Goal: Task Accomplishment & Management: Manage account settings

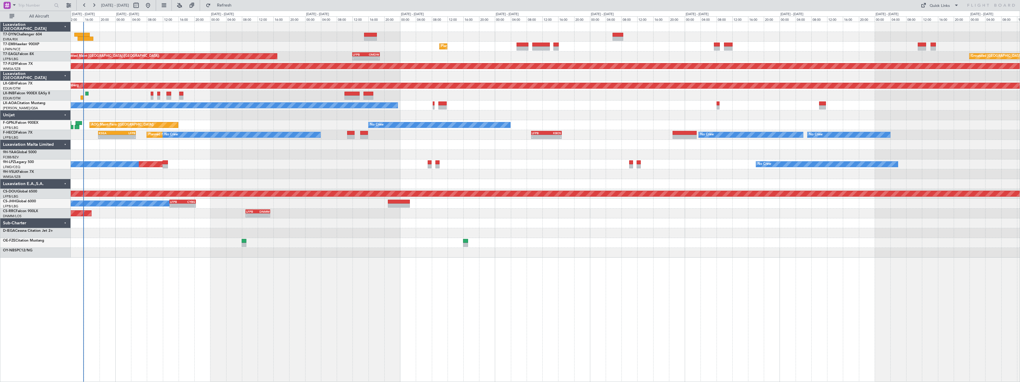
click at [215, 113] on div "Unplanned Maint Riga (Riga Intl) Planned Maint Zurich Unplanned Maint Paris (Le…" at bounding box center [545, 139] width 949 height 235
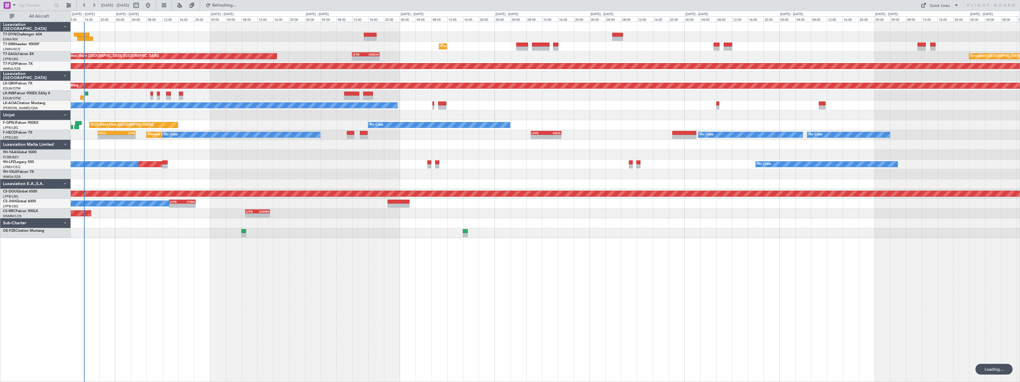
click at [109, 43] on div "Planned Maint [GEOGRAPHIC_DATA]" at bounding box center [545, 47] width 949 height 10
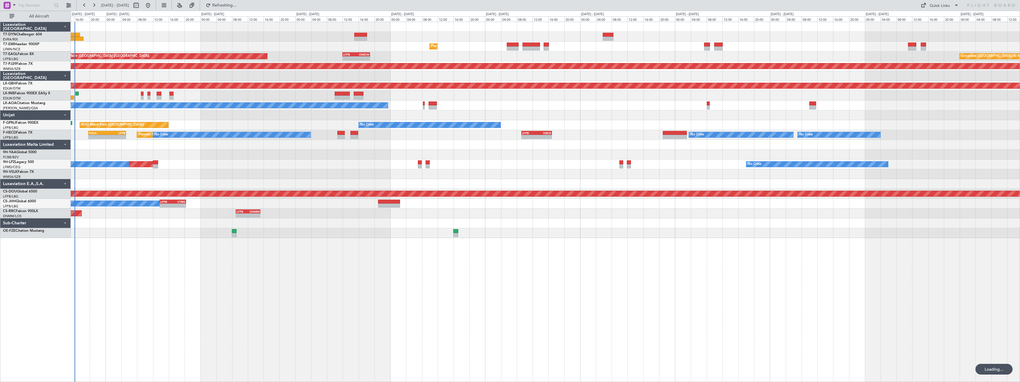
click at [139, 42] on div "Unplanned Maint Riga (Riga Intl) Planned Maint Zurich Unplanned Maint Paris (Le…" at bounding box center [545, 130] width 949 height 216
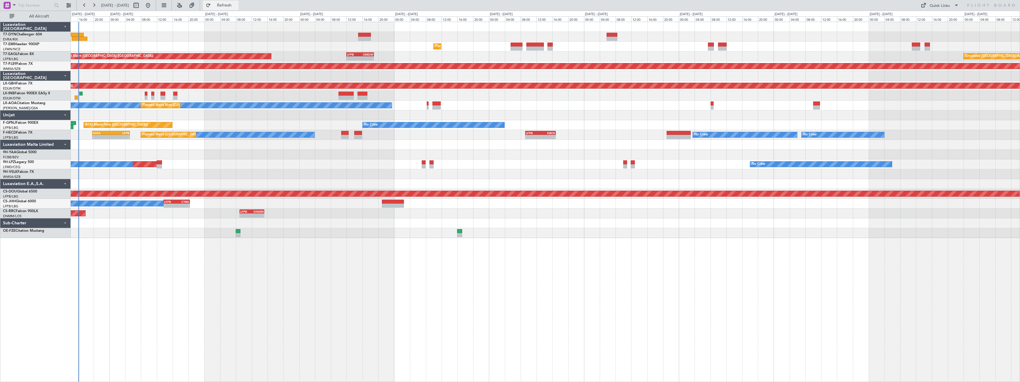
click at [237, 3] on span "Refresh" at bounding box center [224, 5] width 25 height 4
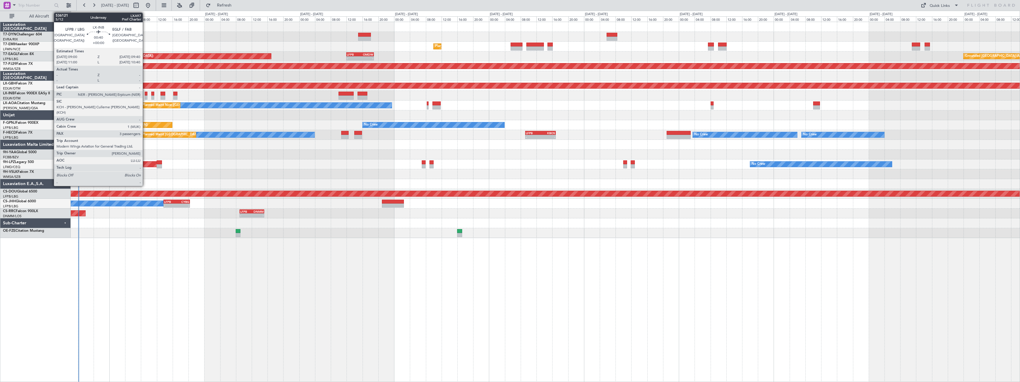
click at [145, 92] on div at bounding box center [146, 94] width 3 height 4
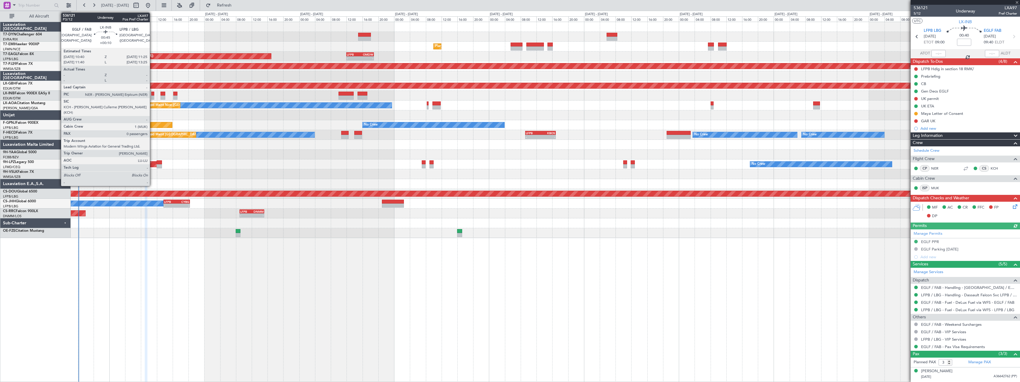
click at [153, 96] on div at bounding box center [152, 97] width 3 height 4
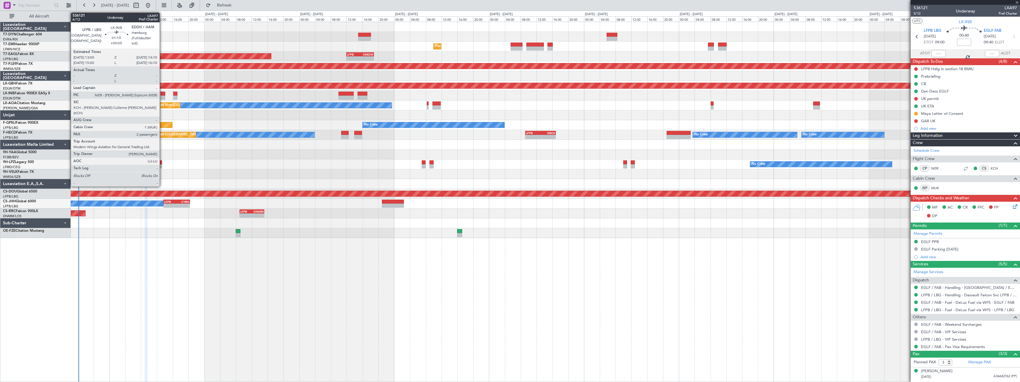
type input "+00:10"
type input "0"
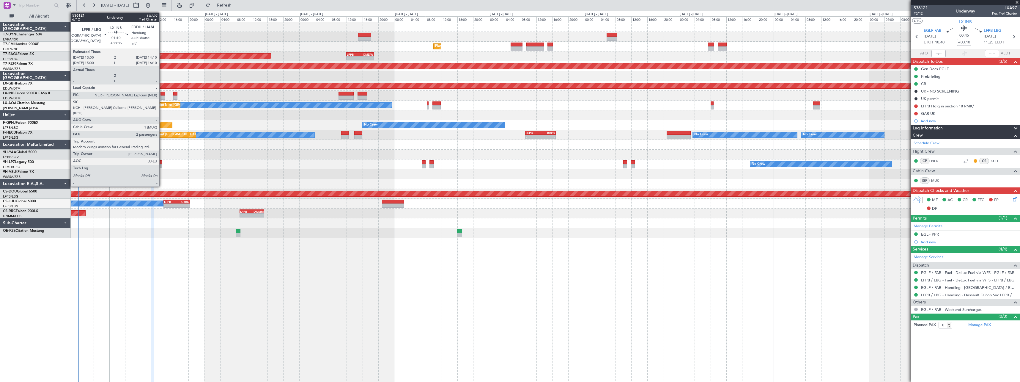
click at [162, 96] on div at bounding box center [163, 97] width 5 height 4
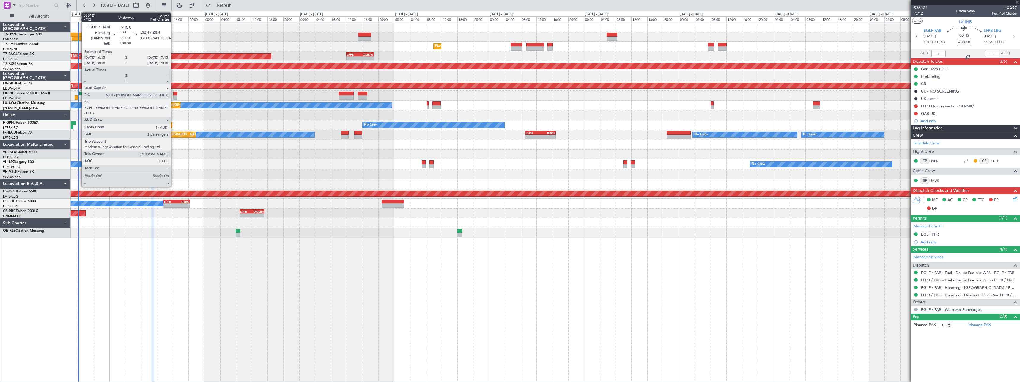
type input "+00:05"
type input "2"
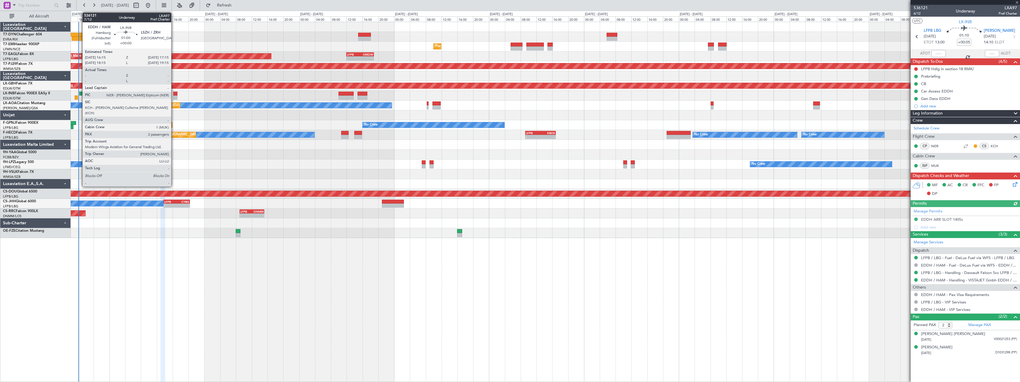
click at [174, 94] on div at bounding box center [175, 94] width 4 height 4
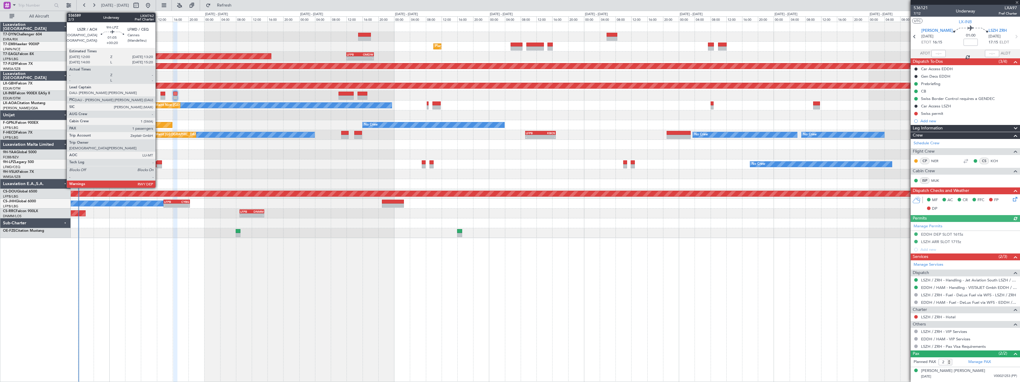
click at [158, 161] on div at bounding box center [159, 162] width 5 height 4
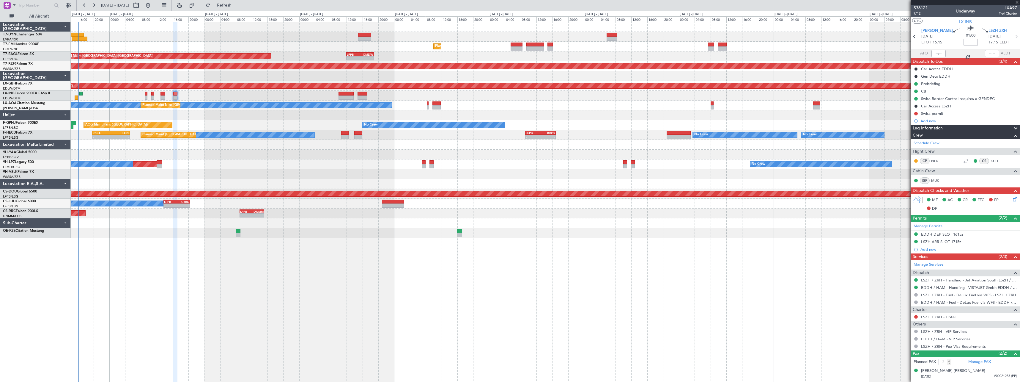
type input "+00:20"
type input "1"
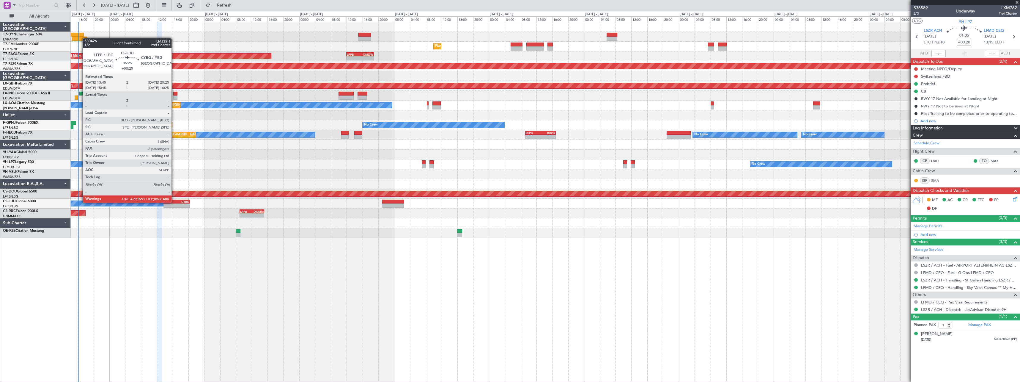
click at [174, 202] on div "LFPB" at bounding box center [170, 202] width 13 height 4
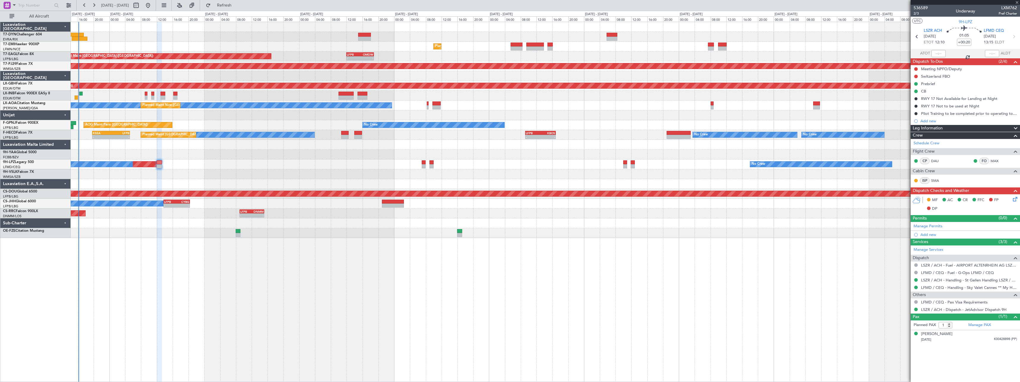
type input "+00:25"
type input "2"
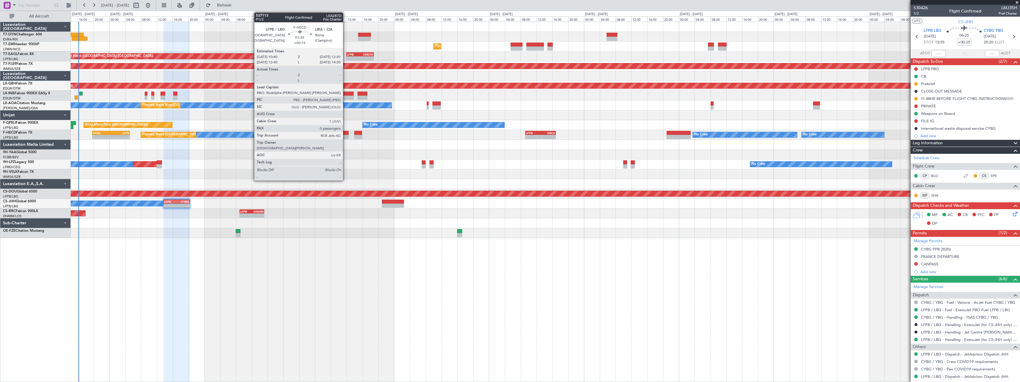
click at [346, 135] on div at bounding box center [344, 137] width 7 height 4
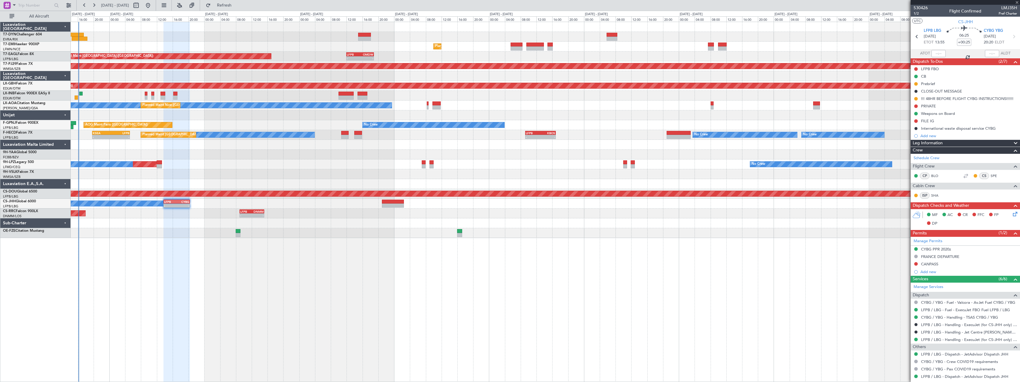
type input "+00:15"
type input "0"
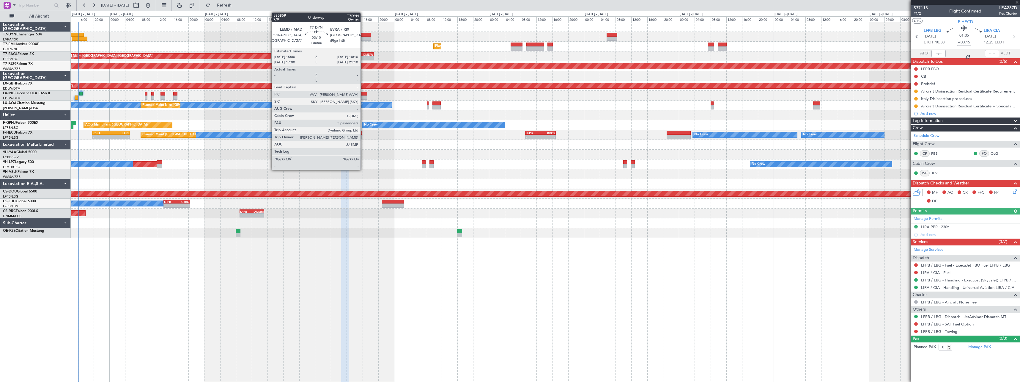
click at [363, 35] on div at bounding box center [364, 35] width 13 height 4
type input "3"
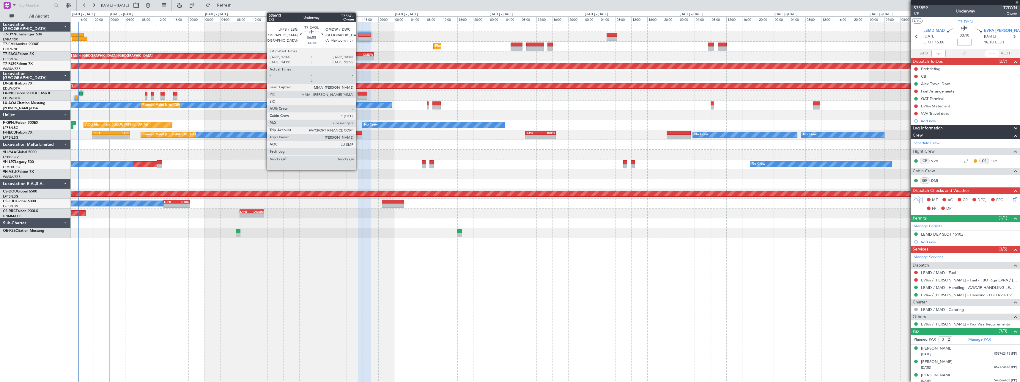
click at [359, 53] on div "LFPB" at bounding box center [353, 55] width 13 height 4
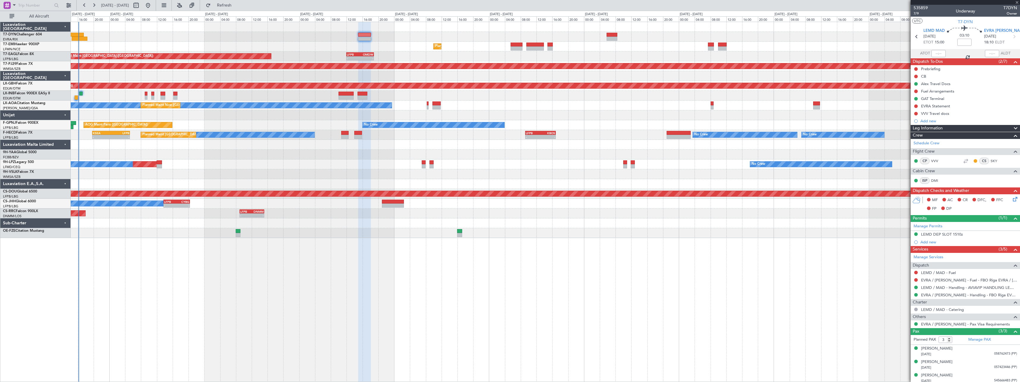
type input "+00:50"
type input "2"
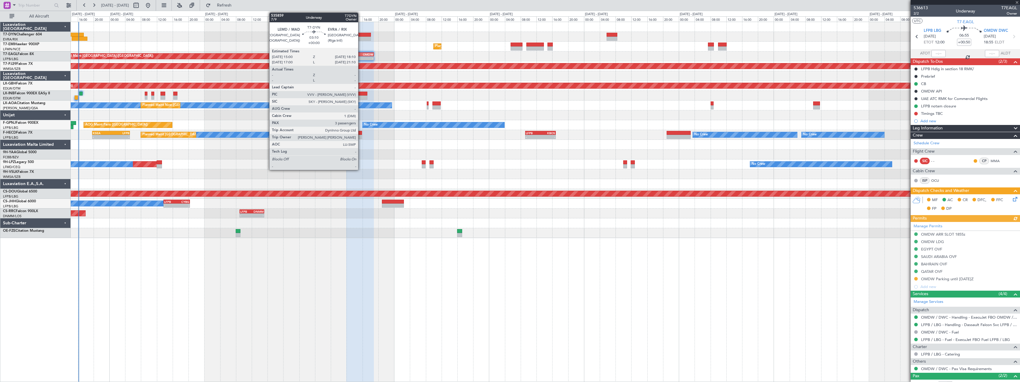
click at [361, 33] on div at bounding box center [364, 35] width 13 height 4
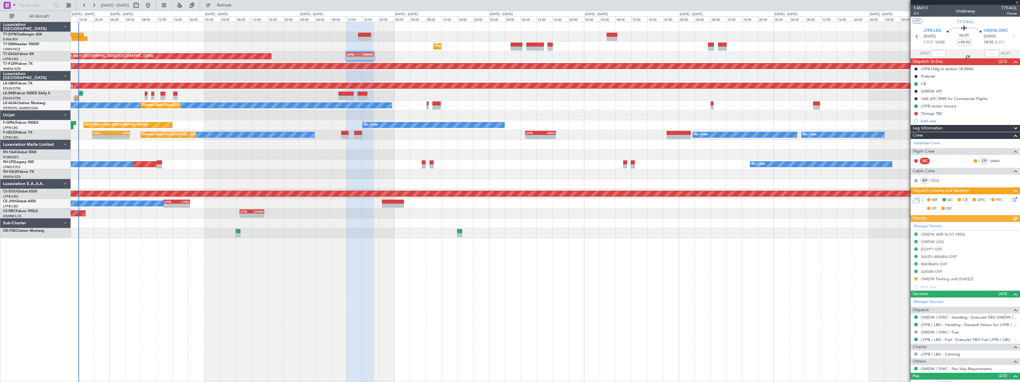
type input "3"
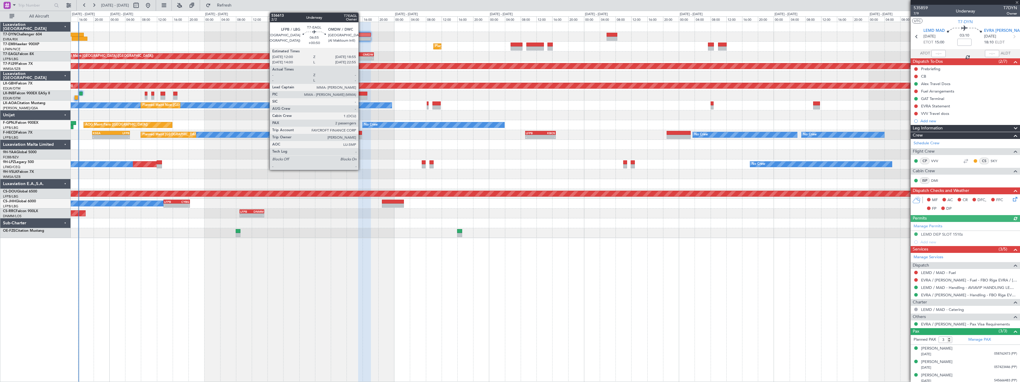
click at [361, 56] on div "- -" at bounding box center [360, 58] width 28 height 4
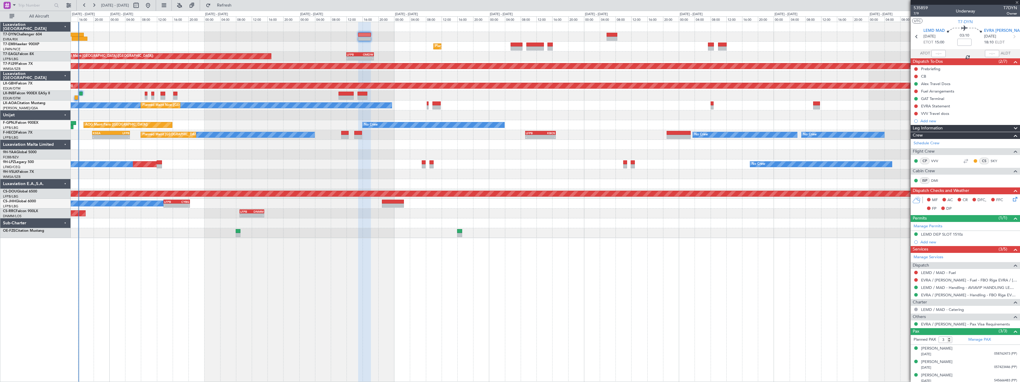
type input "+00:50"
type input "2"
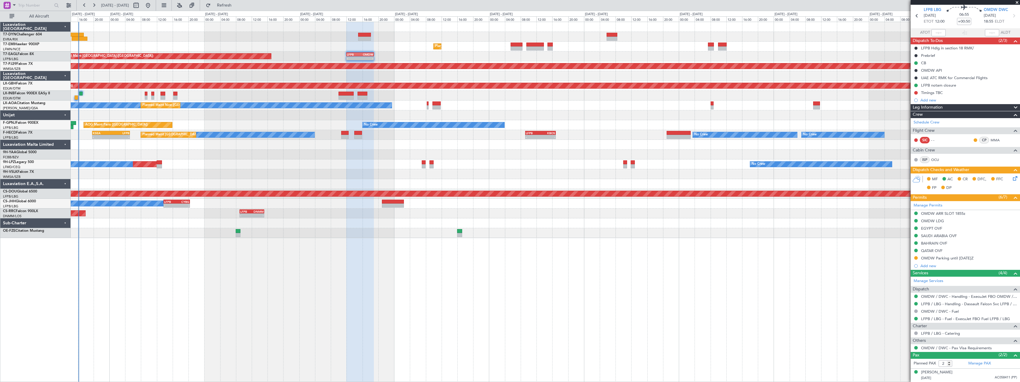
scroll to position [34, 0]
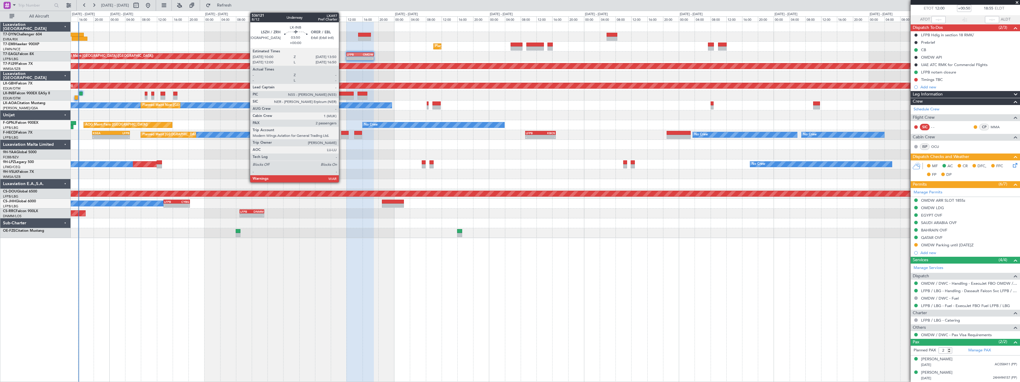
click at [342, 95] on div at bounding box center [346, 94] width 15 height 4
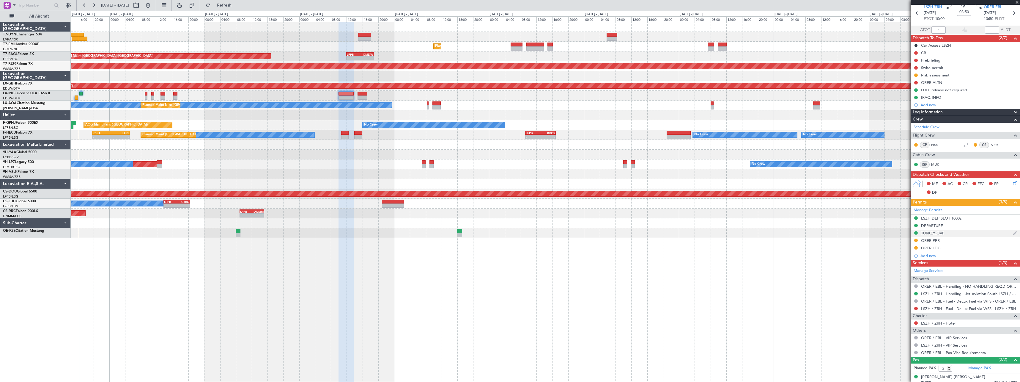
scroll to position [0, 0]
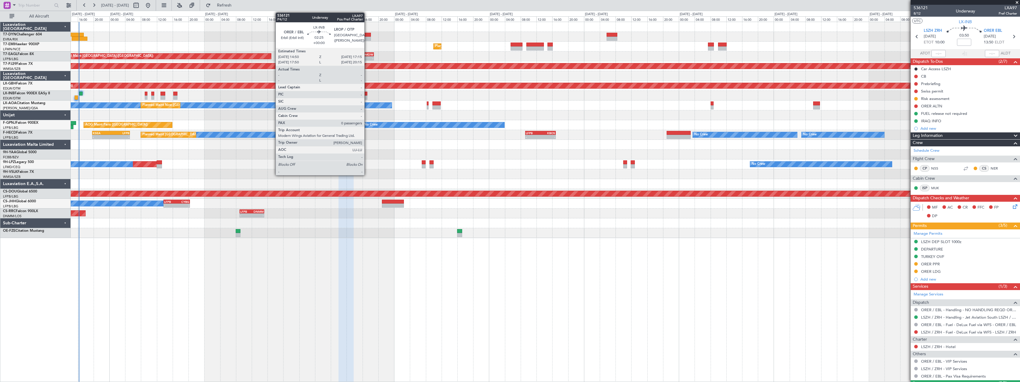
click at [367, 95] on div at bounding box center [363, 94] width 10 height 4
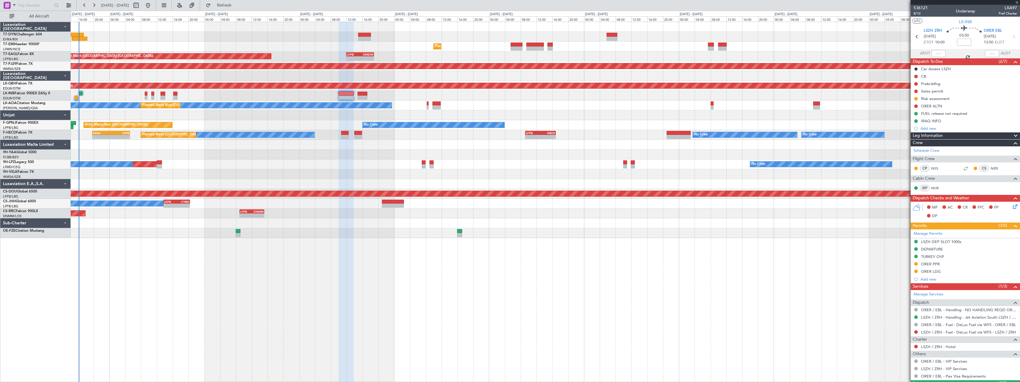
type input "0"
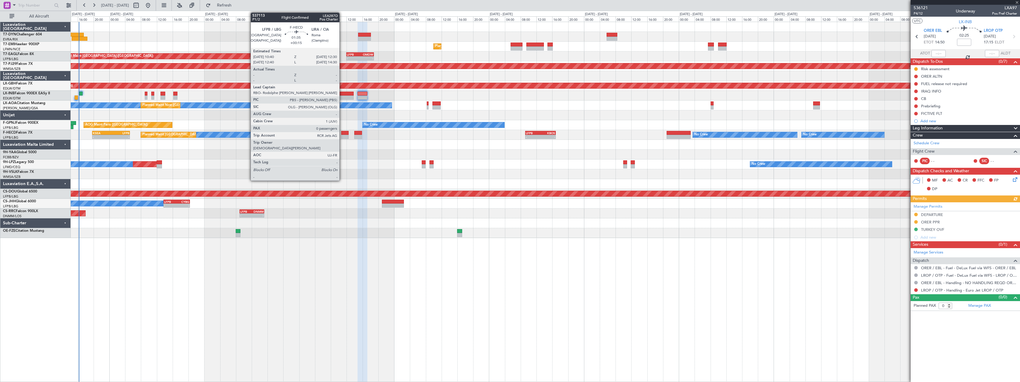
click at [342, 135] on div at bounding box center [344, 137] width 7 height 4
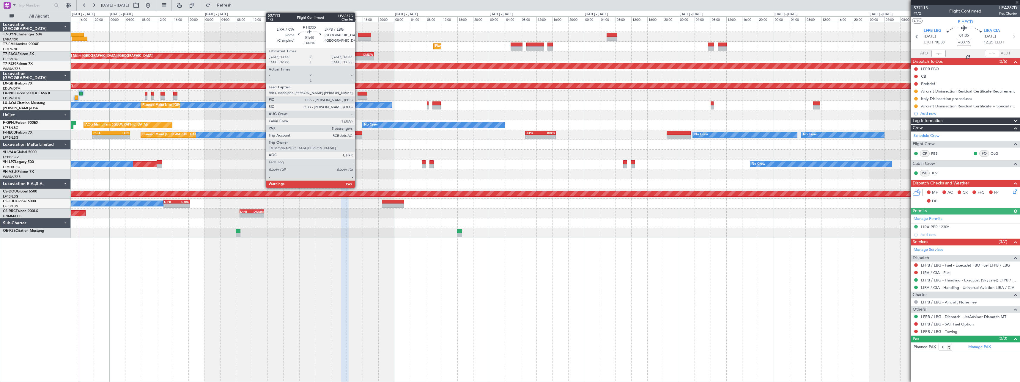
click at [358, 135] on div at bounding box center [358, 137] width 8 height 4
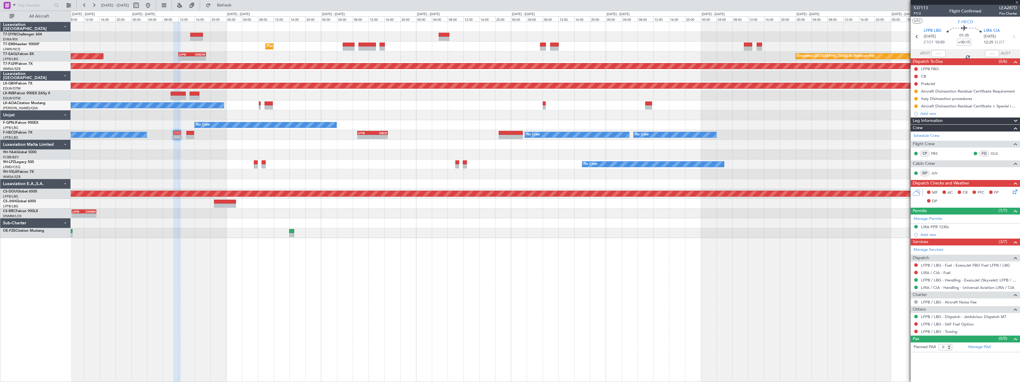
click at [479, 124] on div "No Crew AOG Maint Paris (Le Bourget)" at bounding box center [545, 125] width 949 height 10
type input "+00:10"
type input "7"
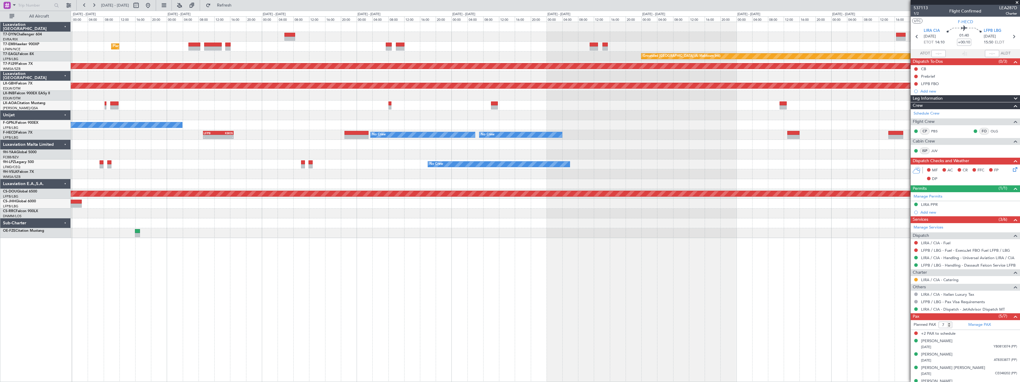
click at [642, 121] on div "Planned Maint Zurich Grounded Dubai (Al Maktoum Intl) LFPB 12:00 Z OMDW 18:55 Z…" at bounding box center [545, 130] width 949 height 216
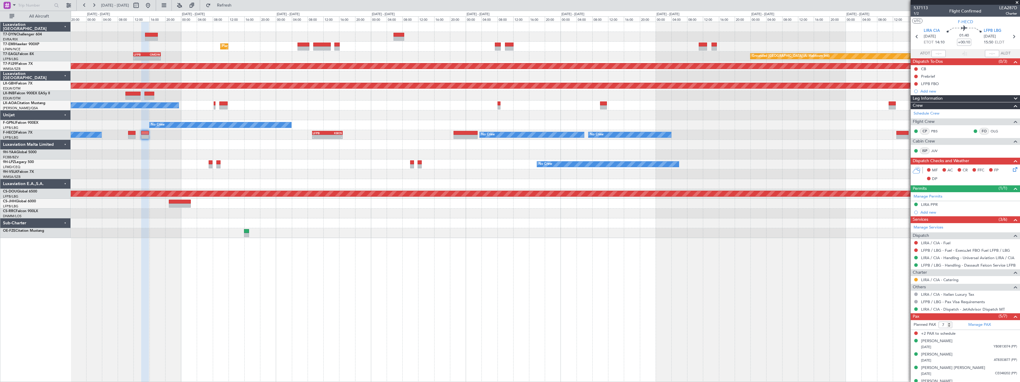
click at [296, 96] on div "Planned Maint Zurich Grounded Dubai (Al Maktoum Intl) LFPB 12:00 Z OMDW 18:55 Z…" at bounding box center [545, 130] width 949 height 216
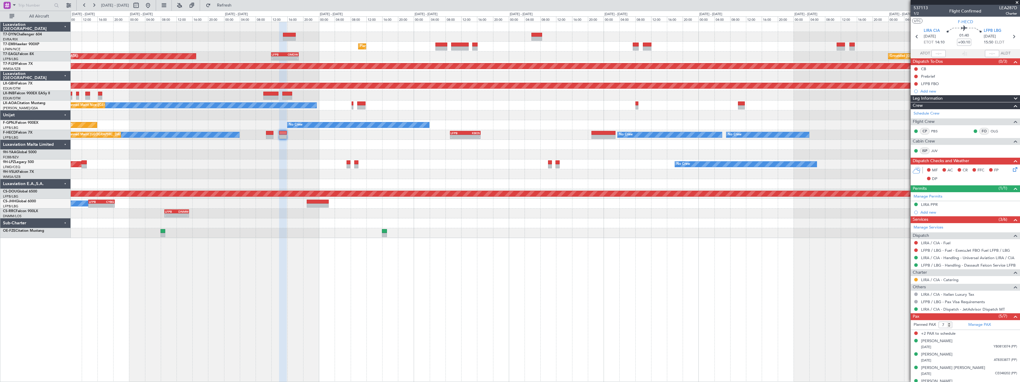
click at [318, 97] on div at bounding box center [545, 96] width 949 height 10
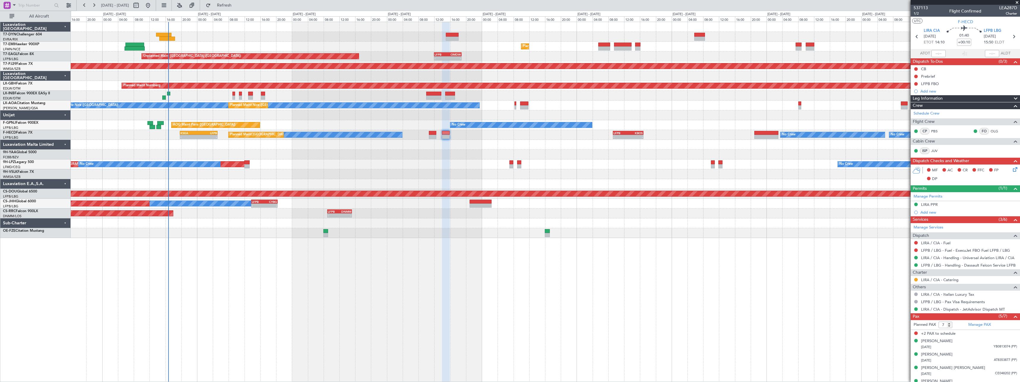
click at [284, 90] on div "Planned Maint Nurnberg Planned Maint Paris (Le Bourget)" at bounding box center [545, 86] width 949 height 10
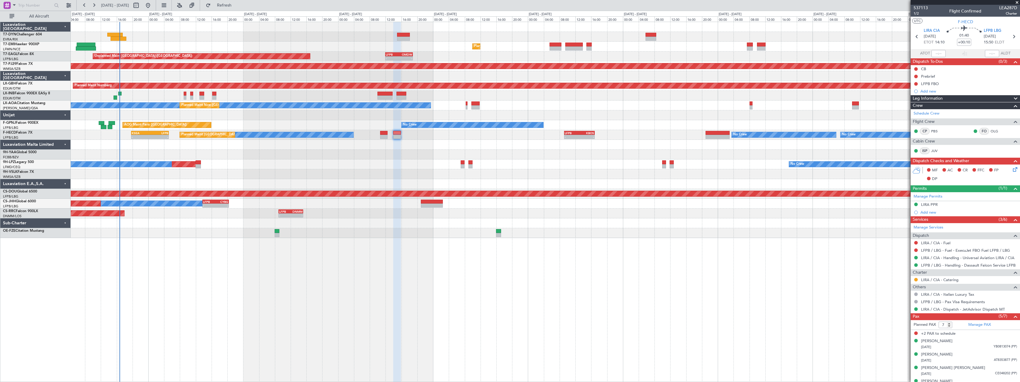
click at [40, 93] on div "Unplanned Maint Riga (Riga Intl) Planned Maint Zurich LFPB 12:00 Z OMDW 18:55 Z…" at bounding box center [510, 196] width 1020 height 371
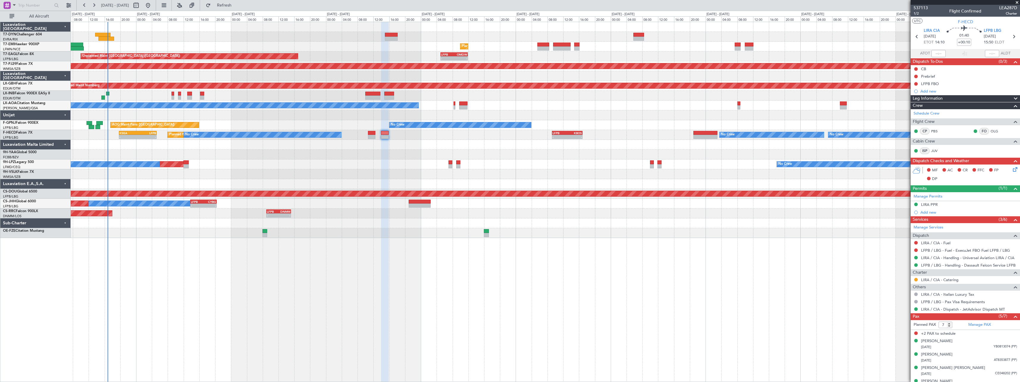
click at [264, 97] on div at bounding box center [545, 96] width 949 height 10
click at [239, 1] on button "Refresh" at bounding box center [221, 6] width 36 height 10
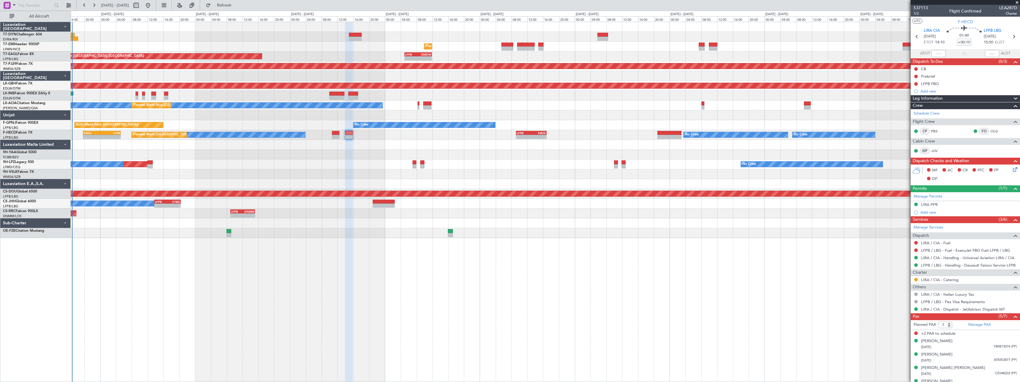
click at [418, 144] on div at bounding box center [545, 145] width 949 height 10
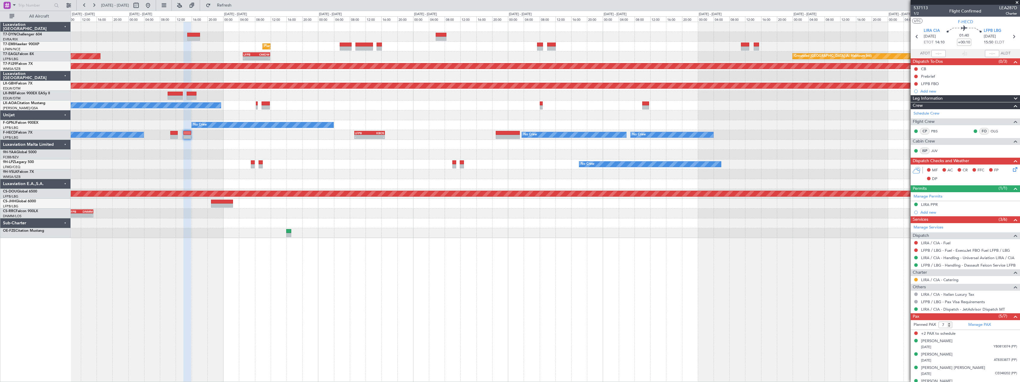
click at [318, 135] on div "Planned Maint Zurich Grounded Dubai (Al Maktoum Intl) Unplanned Maint Paris (Le…" at bounding box center [545, 130] width 949 height 216
click at [372, 137] on div "Planned Maint Zurich Grounded Dubai (Al Maktoum Intl) Unplanned Maint Paris (Le…" at bounding box center [545, 130] width 949 height 216
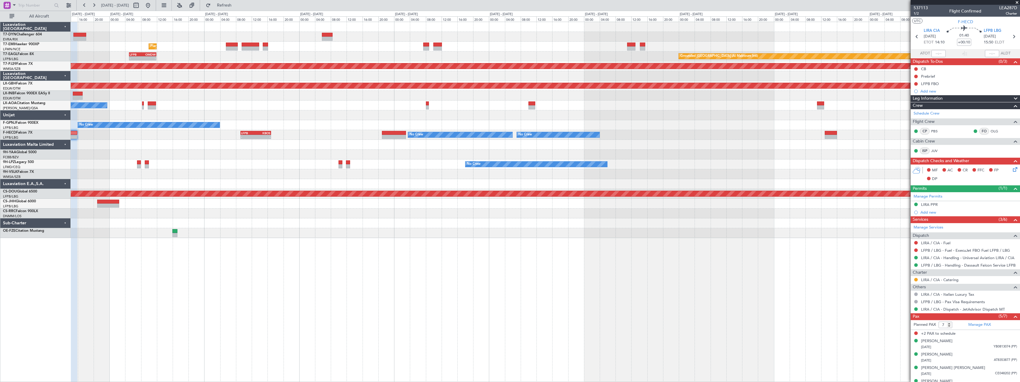
click at [129, 4] on span "21 Sep 2025 - 01 Oct 2025" at bounding box center [115, 5] width 28 height 5
click at [141, 6] on button at bounding box center [136, 6] width 10 height 10
select select "9"
select select "2025"
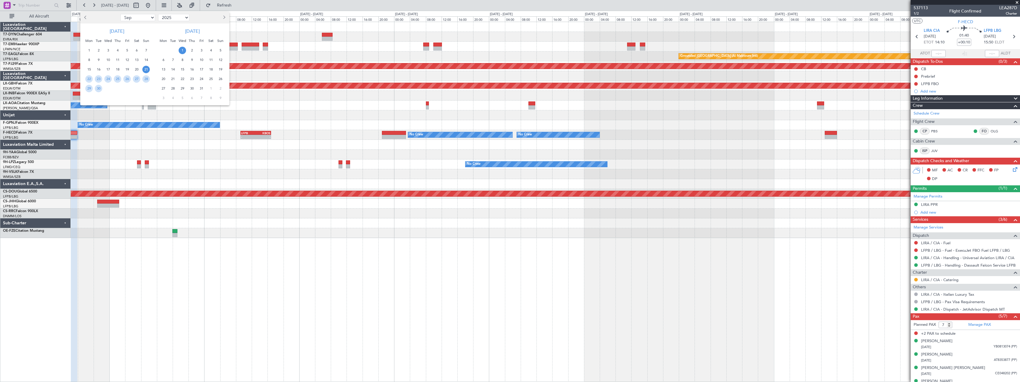
click at [223, 18] on span "Next month" at bounding box center [224, 17] width 4 height 4
click at [222, 18] on span "Next month" at bounding box center [224, 17] width 4 height 4
select select "1"
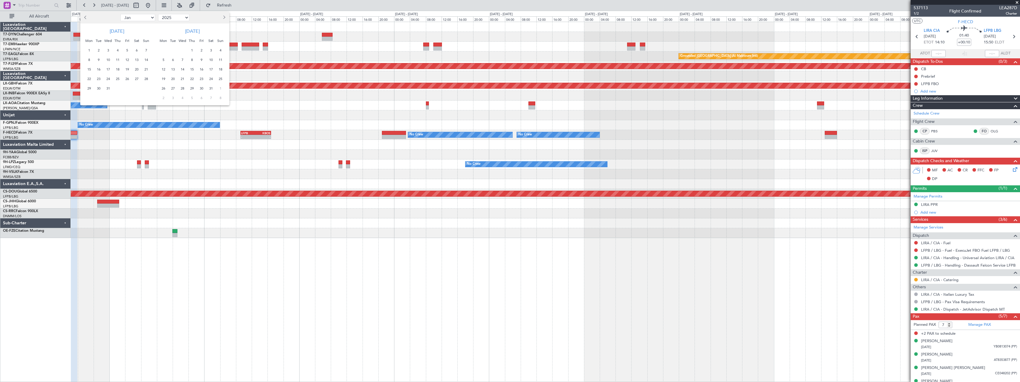
select select "2026"
click at [90, 77] on span "19" at bounding box center [88, 78] width 7 height 7
click at [88, 77] on span "19" at bounding box center [88, 78] width 7 height 7
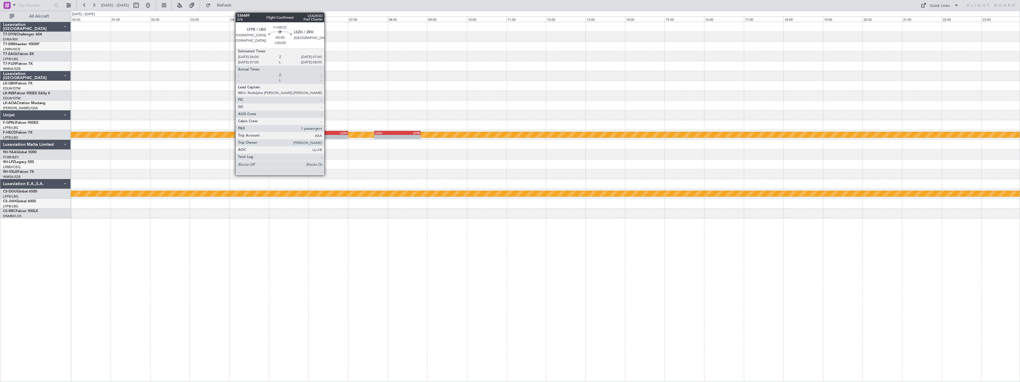
click at [327, 131] on div "LFPB" at bounding box center [318, 133] width 19 height 4
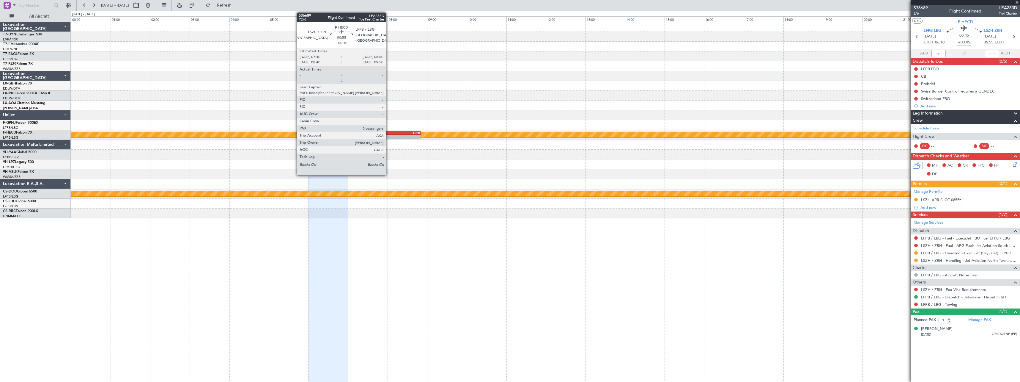
click at [389, 131] on div "LSZH" at bounding box center [386, 133] width 23 height 4
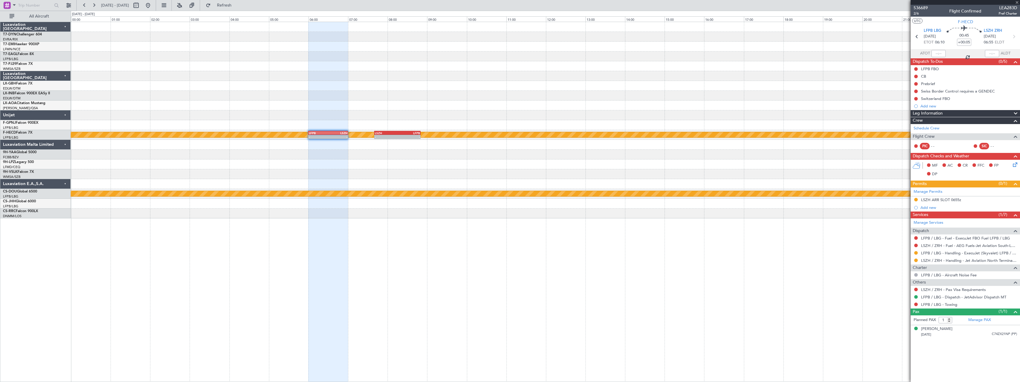
type input "+00:10"
type input "0"
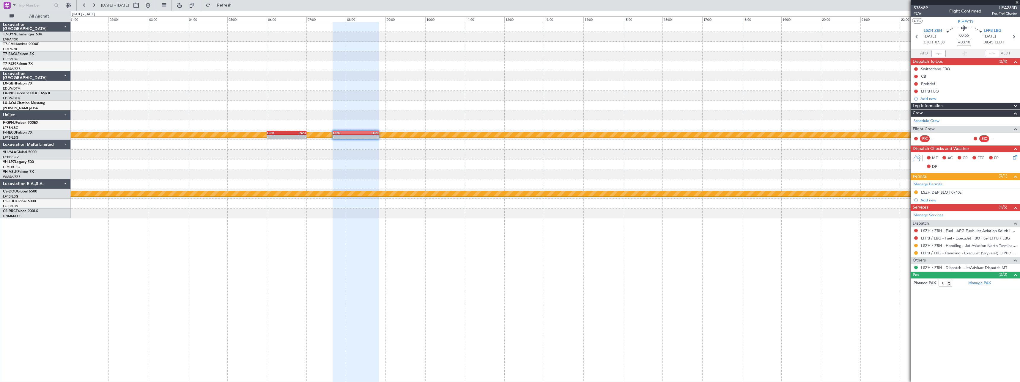
click at [527, 183] on div "Planned Maint Paris (Le Bourget) - - LFPB 06:00 Z LSZH 07:00 Z - - LSZH 07:40 Z…" at bounding box center [545, 120] width 949 height 196
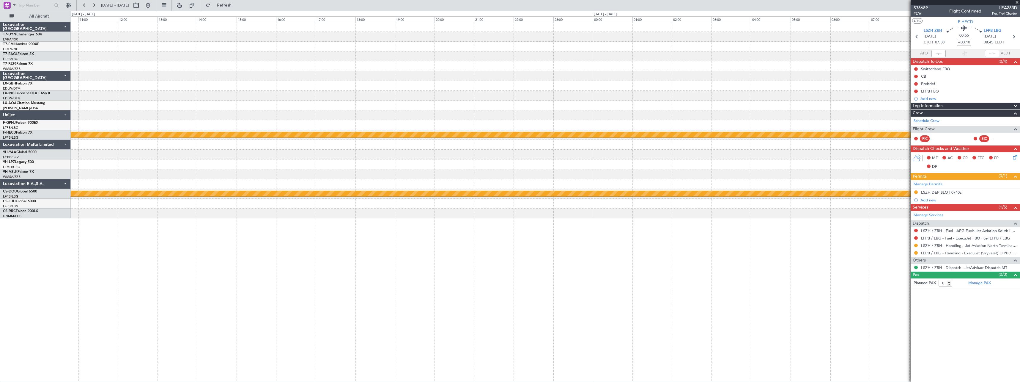
click at [58, 91] on div "Planned Maint Paris (Le Bourget) - - LFPB 06:00 Z LSZH 07:00 Z - - LSZH 07:40 Z…" at bounding box center [510, 196] width 1020 height 371
click at [112, 5] on span "19 Jan 2026 - 20 Jan 2026" at bounding box center [115, 5] width 28 height 5
click at [93, 7] on button at bounding box center [94, 6] width 10 height 10
click at [128, 5] on span "20 Jan 2026 - 21 Jan 2026" at bounding box center [115, 5] width 28 height 5
click at [141, 6] on button at bounding box center [136, 6] width 10 height 10
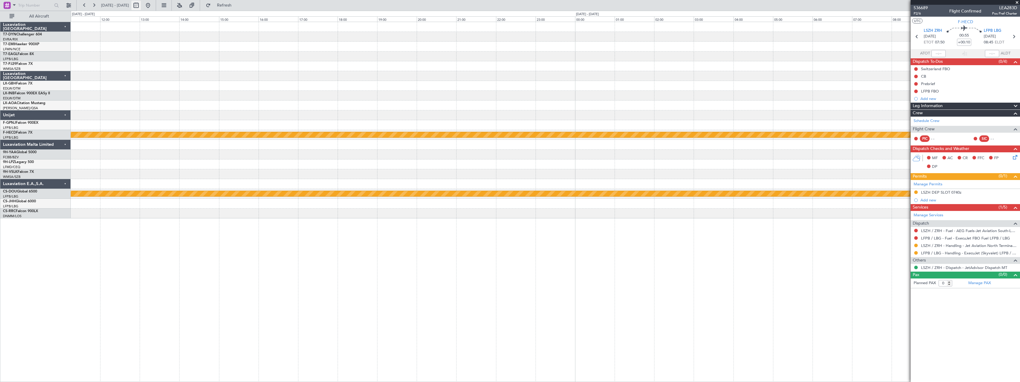
select select "2026"
click at [193, 78] on span "19" at bounding box center [190, 78] width 7 height 7
click at [192, 78] on span "19" at bounding box center [190, 78] width 7 height 7
select select "2"
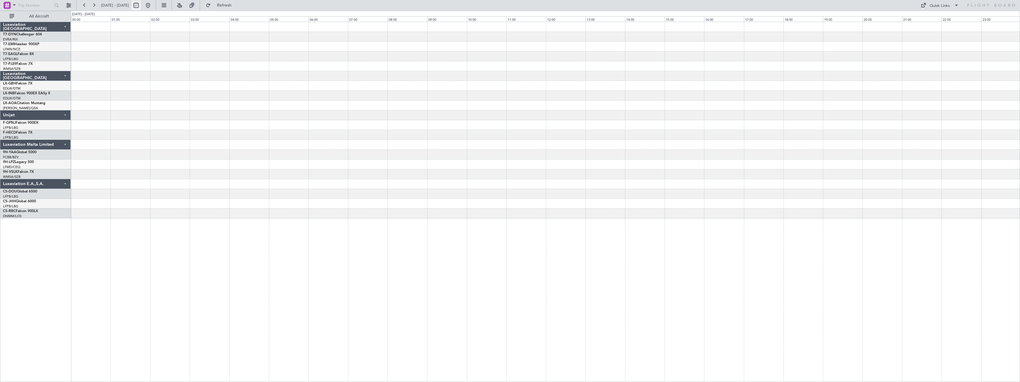
click at [141, 5] on button at bounding box center [136, 6] width 10 height 10
select select "2"
select select "2026"
click at [118, 78] on span "19" at bounding box center [117, 78] width 7 height 7
click at [141, 3] on button at bounding box center [136, 6] width 10 height 10
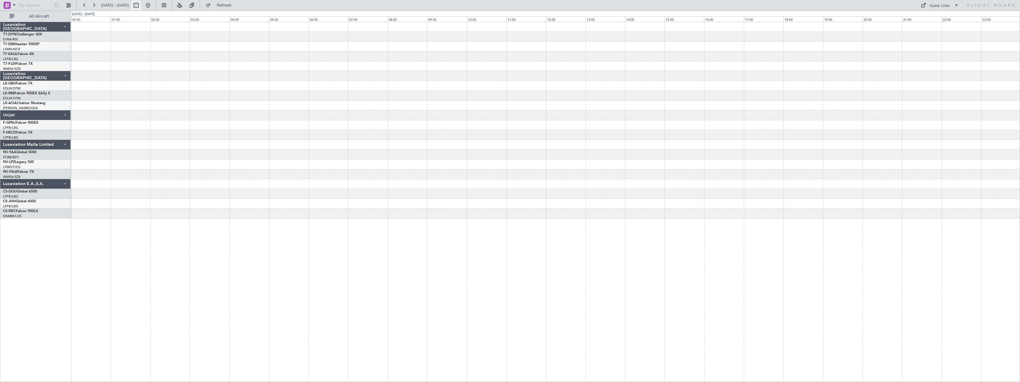
select select "2"
select select "2026"
click at [87, 21] on button "Previous month" at bounding box center [86, 18] width 7 height 10
select select "12"
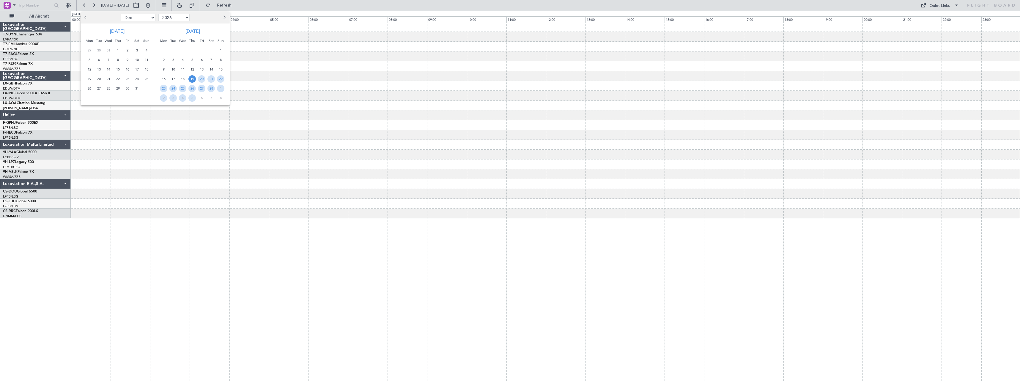
select select "2025"
click at [87, 21] on button "Previous month" at bounding box center [86, 18] width 7 height 10
click at [89, 20] on button "Previous month" at bounding box center [86, 18] width 7 height 10
select select "9"
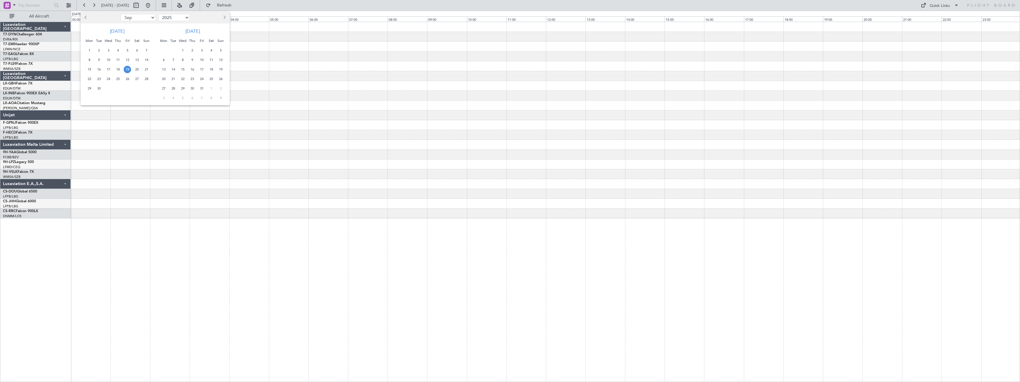
click at [129, 70] on span "19" at bounding box center [127, 69] width 7 height 7
click at [120, 69] on span "18" at bounding box center [117, 69] width 7 height 7
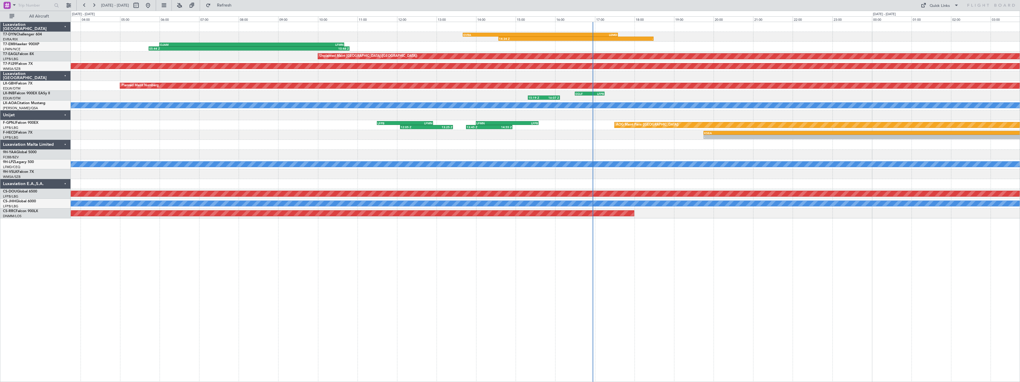
click at [129, 125] on div "14:34 Z - EVRA 13:40 Z LEMD 17:35 Z 05:44 Z 10:48 Z OJAM 06:00 Z LFMN 10:40 Z U…" at bounding box center [545, 120] width 949 height 196
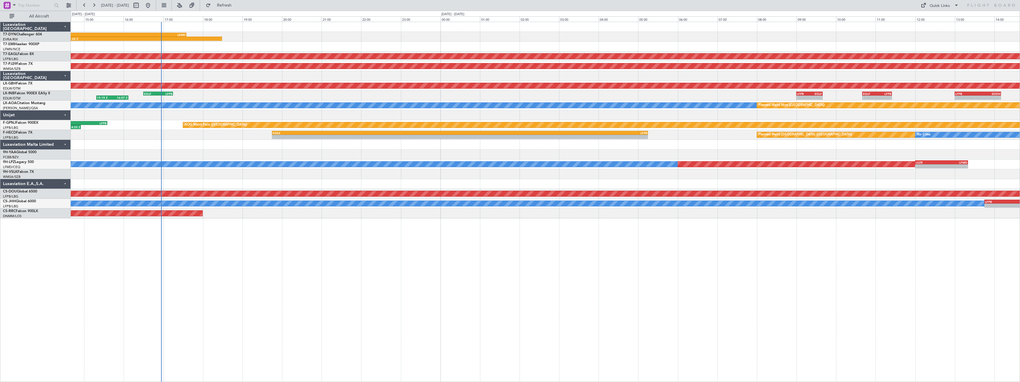
click at [159, 144] on div "14:34 Z - EVRA 13:40 Z LEMD 17:35 Z OJAM 06:00 Z LFMN 10:40 Z 05:44 Z 10:48 Z U…" at bounding box center [545, 120] width 949 height 196
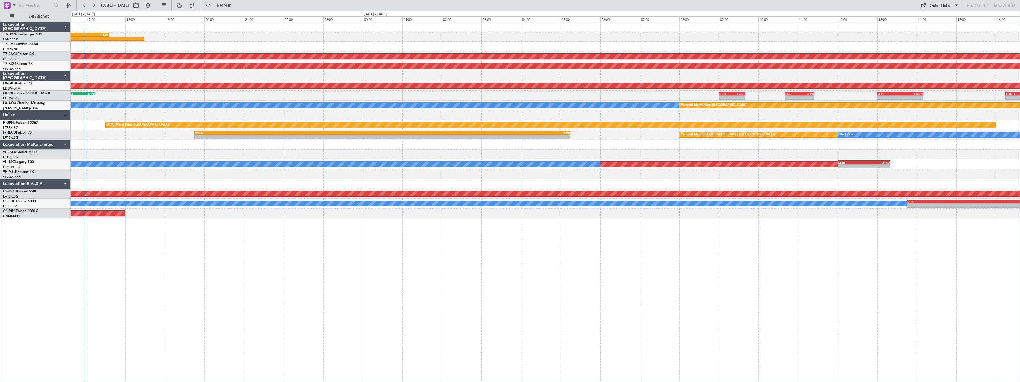
click at [160, 154] on div at bounding box center [545, 155] width 949 height 10
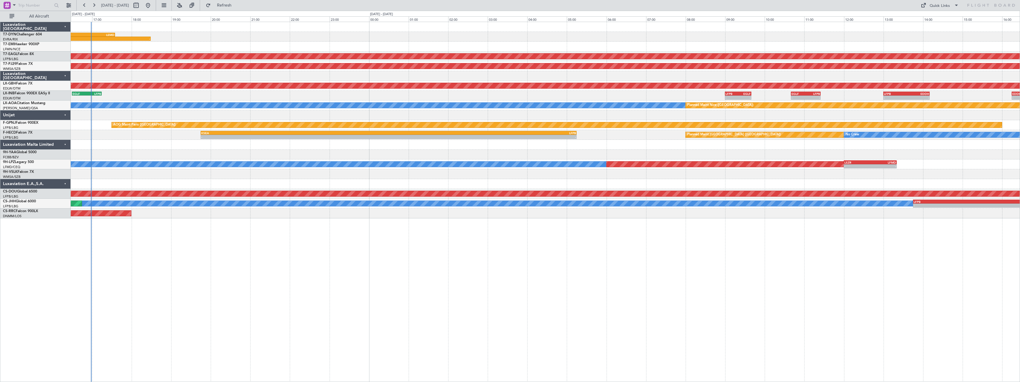
click at [145, 146] on div at bounding box center [545, 145] width 949 height 10
click at [232, 7] on span "Refresh" at bounding box center [224, 5] width 25 height 4
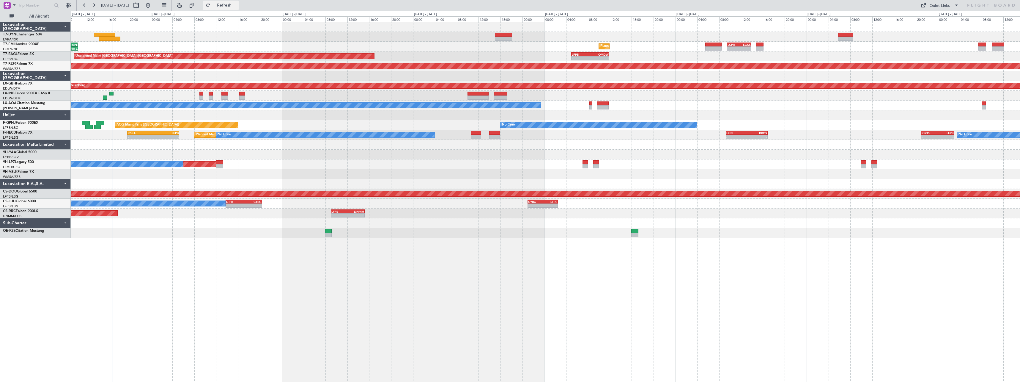
click at [237, 3] on span "Refresh" at bounding box center [224, 5] width 25 height 4
drag, startPoint x: 233, startPoint y: 4, endPoint x: 229, endPoint y: 1, distance: 5.0
click at [233, 4] on span "Refresh" at bounding box center [224, 5] width 25 height 4
click at [305, 100] on div "No Crew Nice (Côte d'Azur Airport) Planned Maint Nice (Côte d'Azur Airport)" at bounding box center [545, 105] width 949 height 10
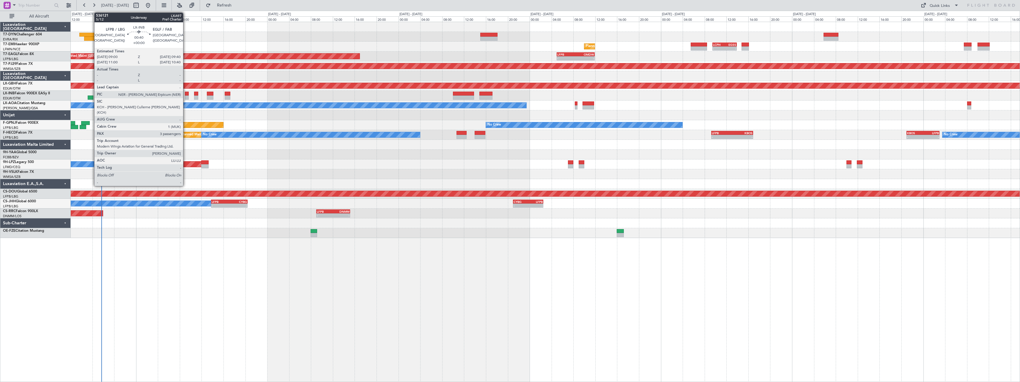
click at [186, 95] on div at bounding box center [187, 94] width 4 height 4
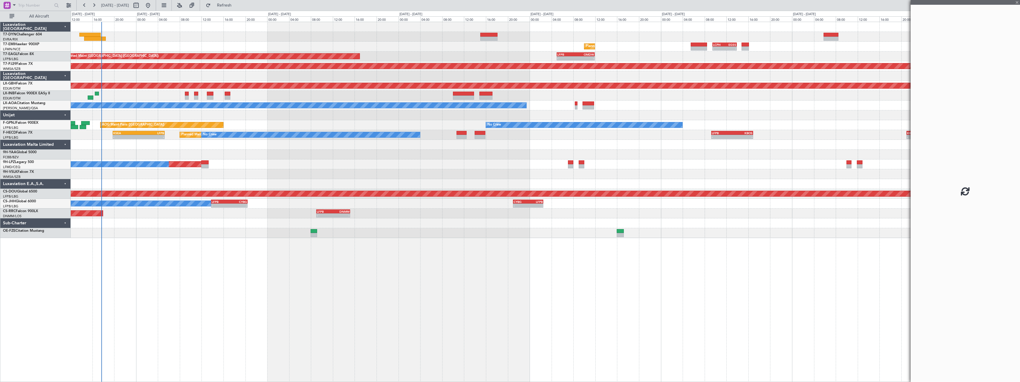
click at [193, 94] on div at bounding box center [545, 96] width 949 height 10
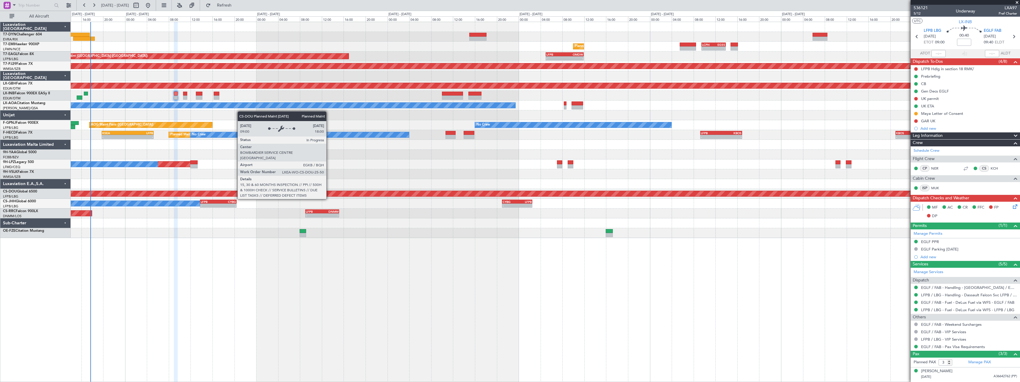
click at [318, 195] on div "Planned Maint London ([GEOGRAPHIC_DATA])" at bounding box center [809, 193] width 2320 height 5
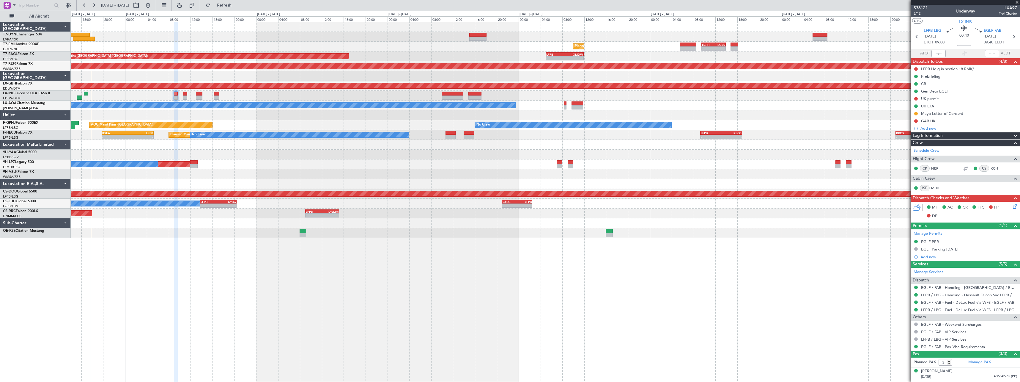
click at [1018, 2] on span at bounding box center [1017, 2] width 6 height 5
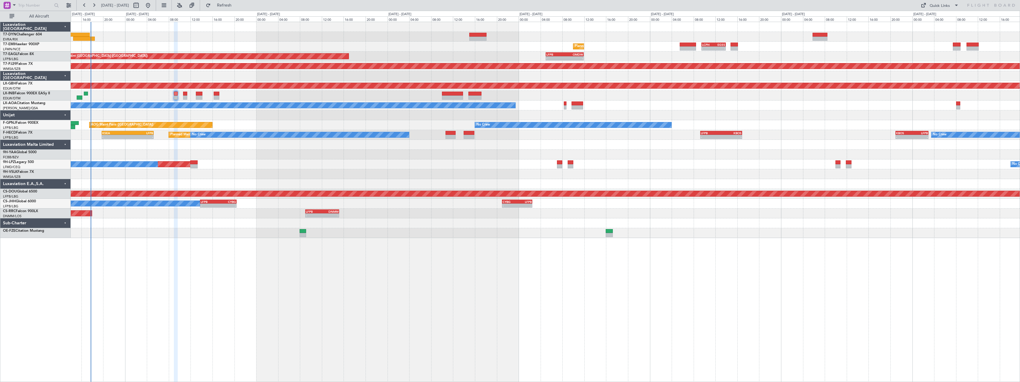
type input "0"
click at [958, 9] on span at bounding box center [956, 5] width 7 height 7
click at [944, 16] on button "Trip Builder" at bounding box center [940, 19] width 45 height 14
click at [25, 133] on link "F-HECD Falcon 7X" at bounding box center [17, 133] width 29 height 4
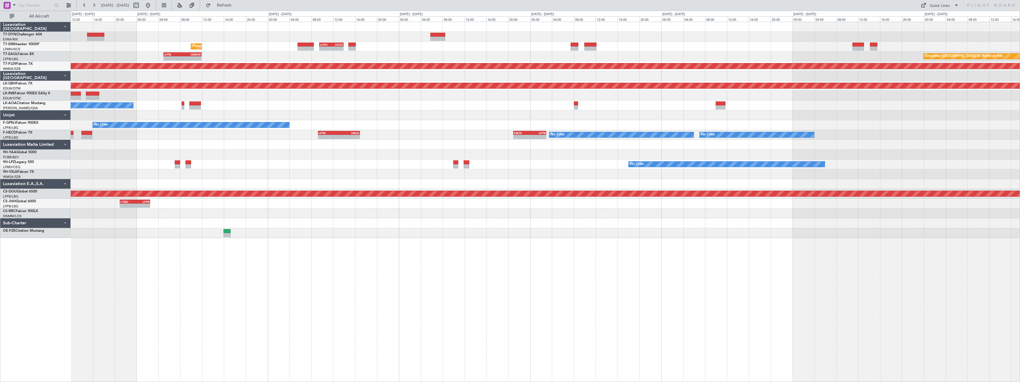
click at [286, 98] on div "Planned Maint Zurich - - LCPH 09:30 Z EGSS 13:55 Z - - LFPB 05:00 Z OMDW 11:55 …" at bounding box center [545, 130] width 949 height 216
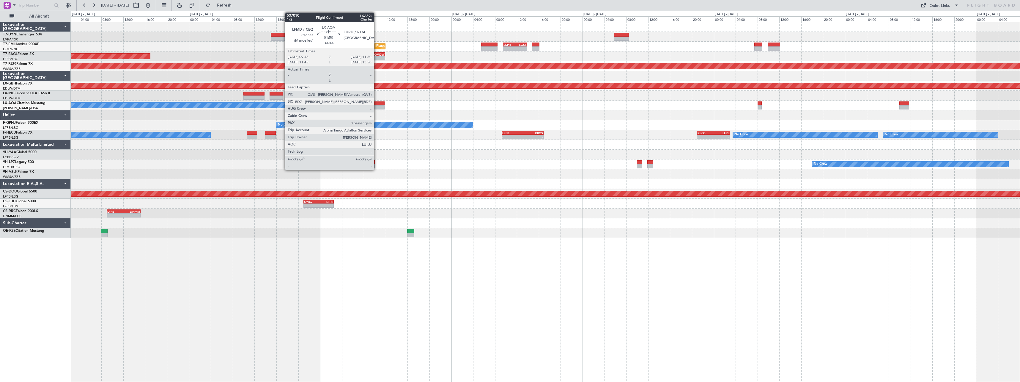
click at [377, 105] on div at bounding box center [379, 103] width 12 height 4
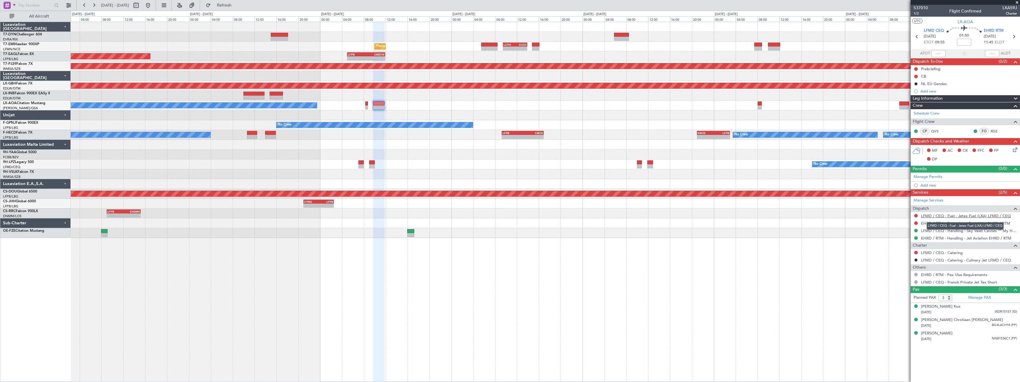
click at [969, 216] on link "LFMD / CEQ - Fuel - Jetex Fuel (LXA) LFMD / CEQ" at bounding box center [966, 215] width 90 height 5
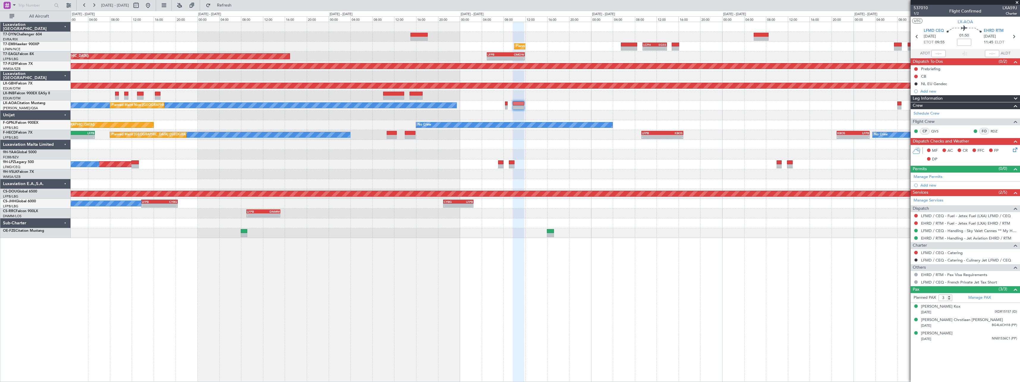
click at [312, 28] on div "Planned Maint [GEOGRAPHIC_DATA] - - LCPH 09:30 Z EGSS 13:55 Z OJAM 06:00 Z LFMN…" at bounding box center [545, 130] width 949 height 216
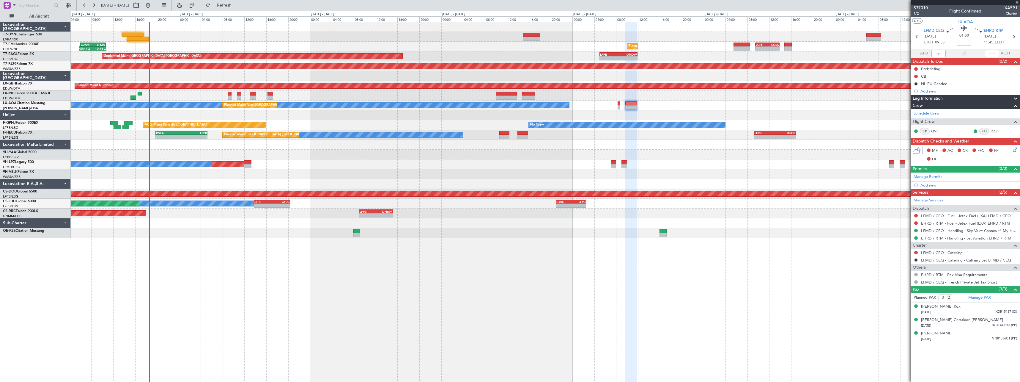
click at [290, 31] on div "Unplanned Maint [GEOGRAPHIC_DATA] (Riga Intl) Planned Maint [GEOGRAPHIC_DATA] -…" at bounding box center [545, 130] width 949 height 216
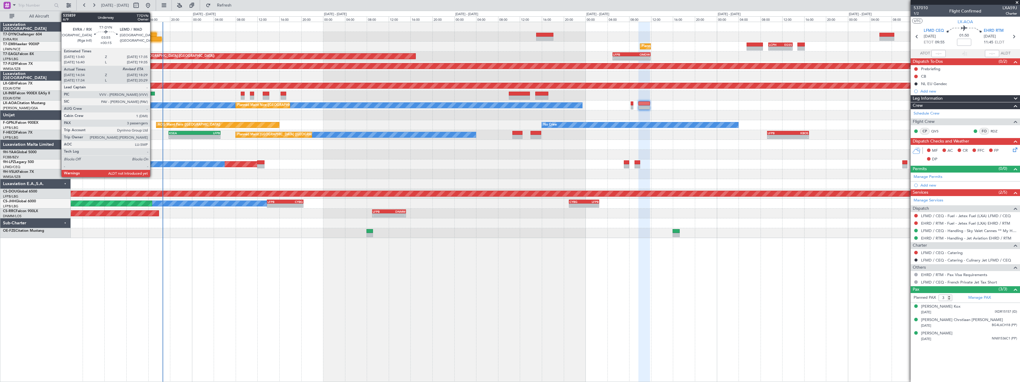
click at [153, 40] on div at bounding box center [151, 39] width 22 height 4
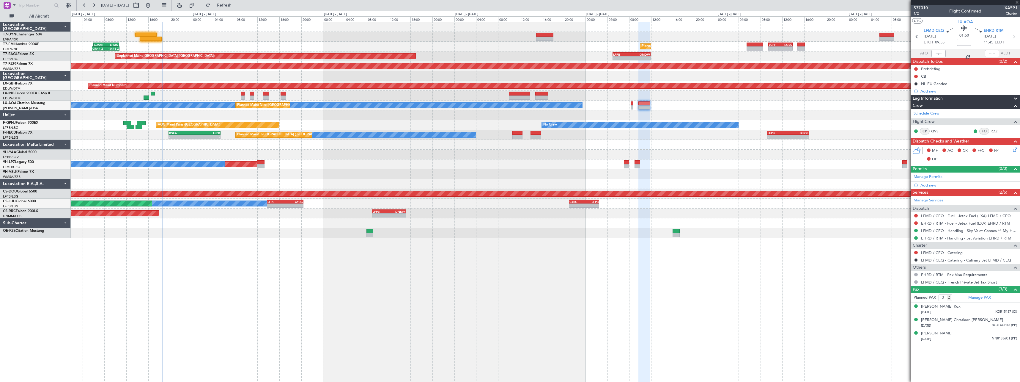
type input "+00:15"
type input "14:34"
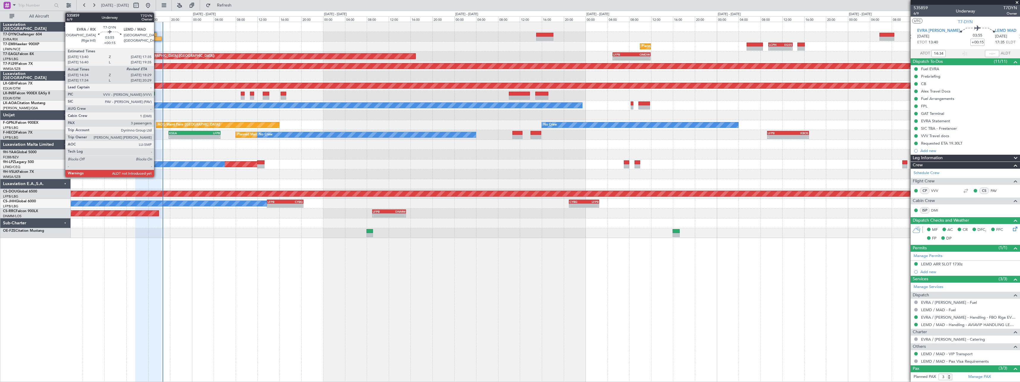
click at [157, 39] on div at bounding box center [151, 39] width 22 height 4
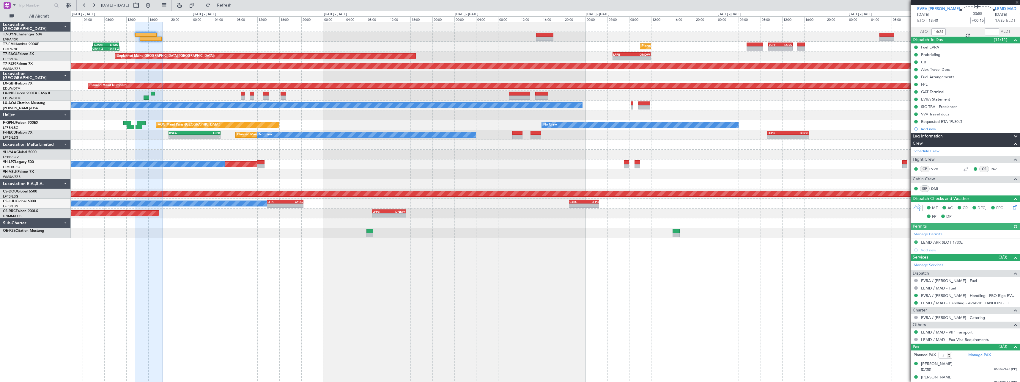
scroll to position [40, 0]
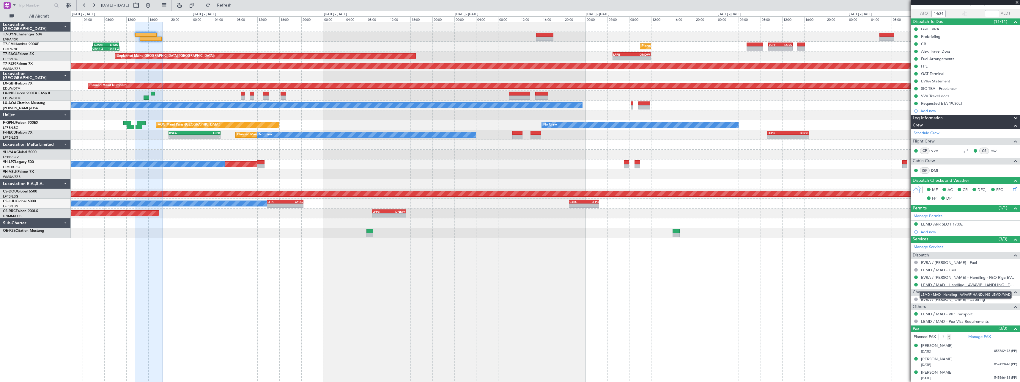
click at [1002, 285] on link "LEMD / MAD - Handling - AVIAVIP HANDLING LEMD /MAD" at bounding box center [969, 284] width 96 height 5
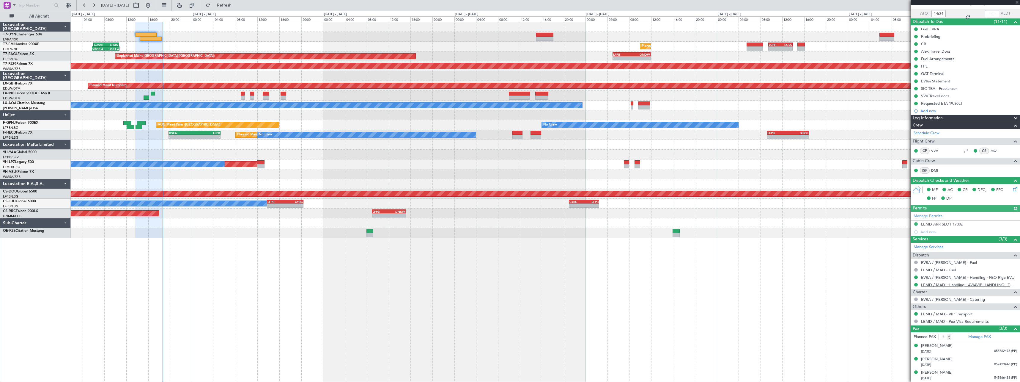
type input "18:29"
click at [224, 3] on button "Refresh" at bounding box center [221, 6] width 36 height 10
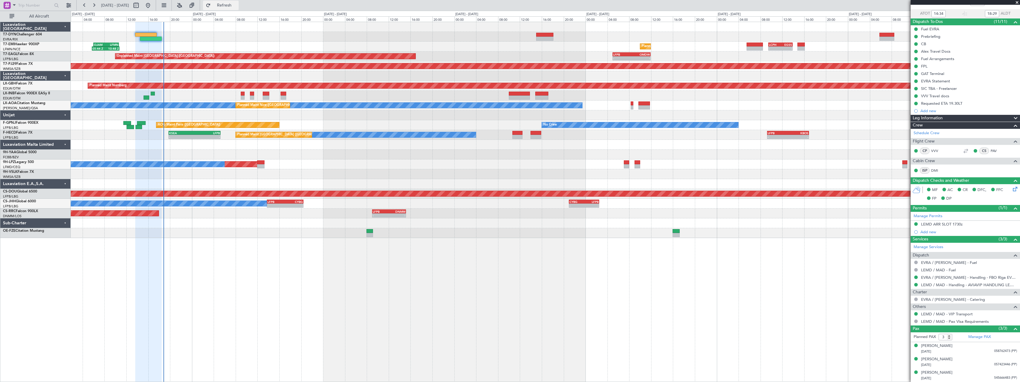
click at [230, 4] on button "Refresh" at bounding box center [221, 6] width 36 height 10
